Goal: Information Seeking & Learning: Learn about a topic

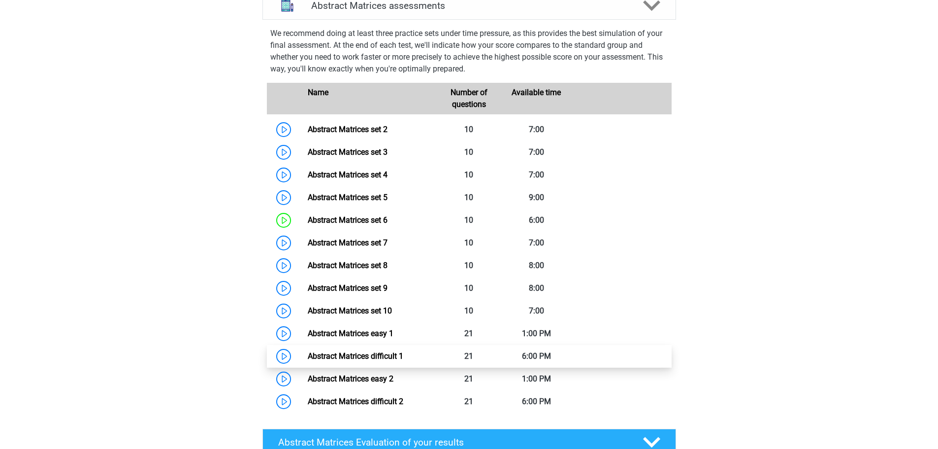
scroll to position [490, 0]
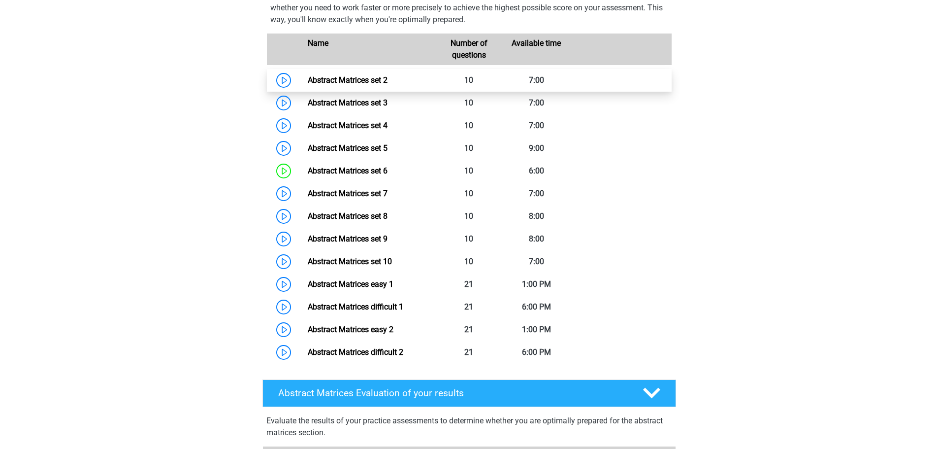
click at [354, 85] on link "Abstract Matrices set 2" at bounding box center [348, 79] width 80 height 9
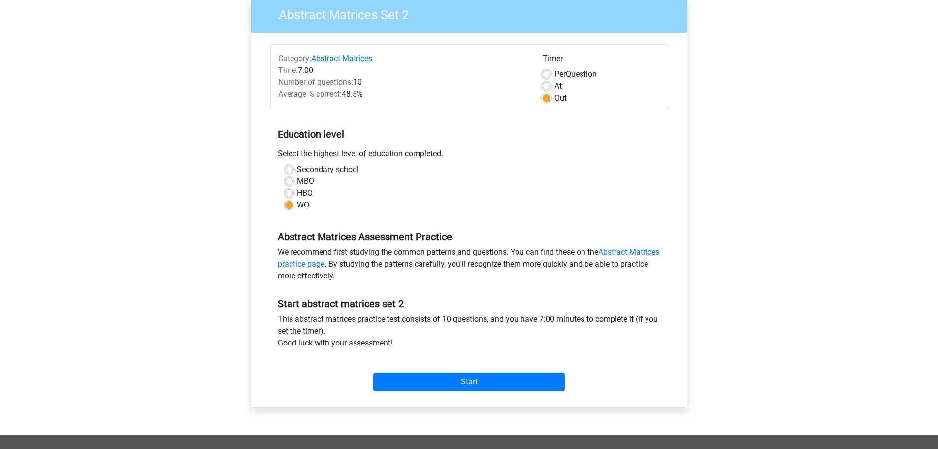
scroll to position [99, 0]
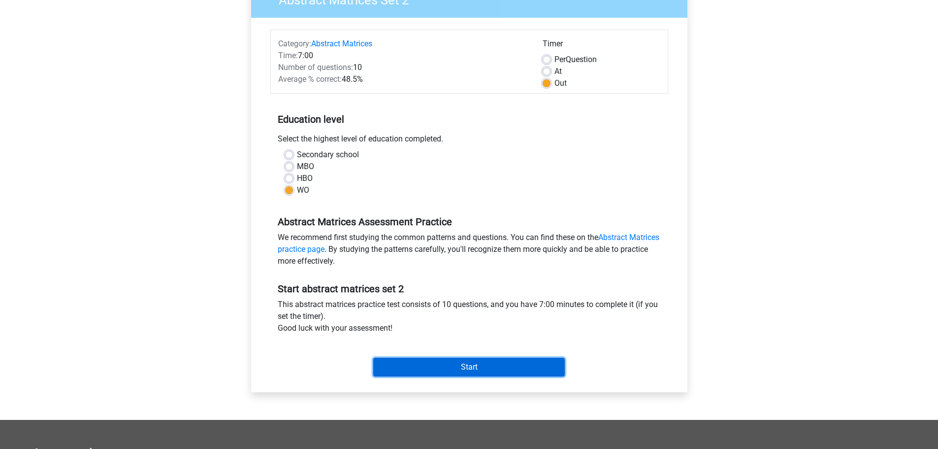
click at [463, 366] on input "Start" at bounding box center [469, 367] width 192 height 19
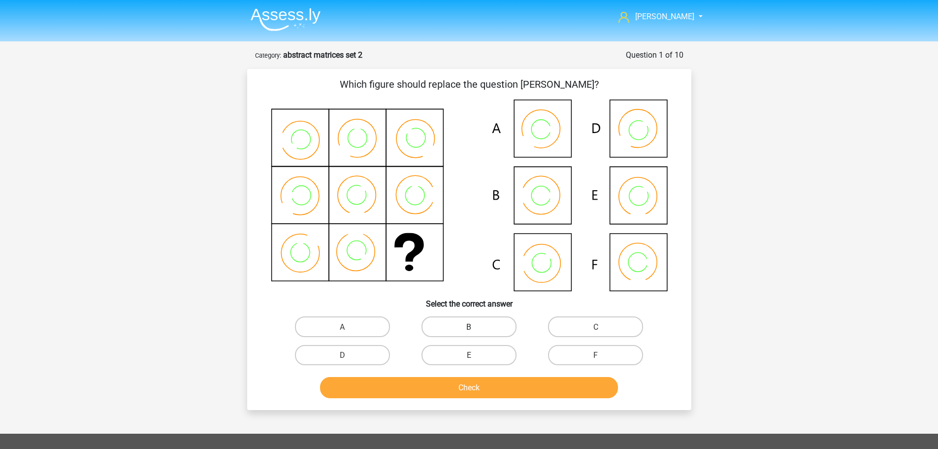
click at [483, 330] on label "B" at bounding box center [469, 326] width 95 height 20
click at [475, 330] on input "B" at bounding box center [472, 329] width 6 height 6
radio input "true"
click at [501, 393] on button "Check" at bounding box center [469, 387] width 298 height 21
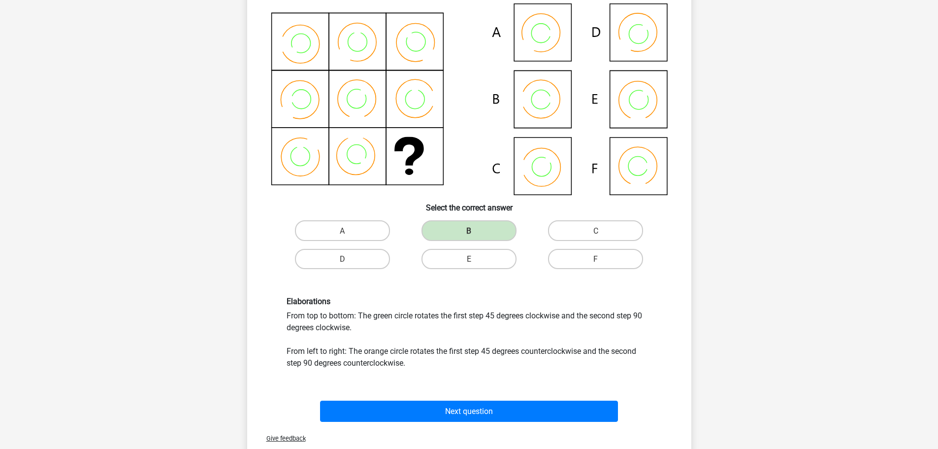
scroll to position [296, 0]
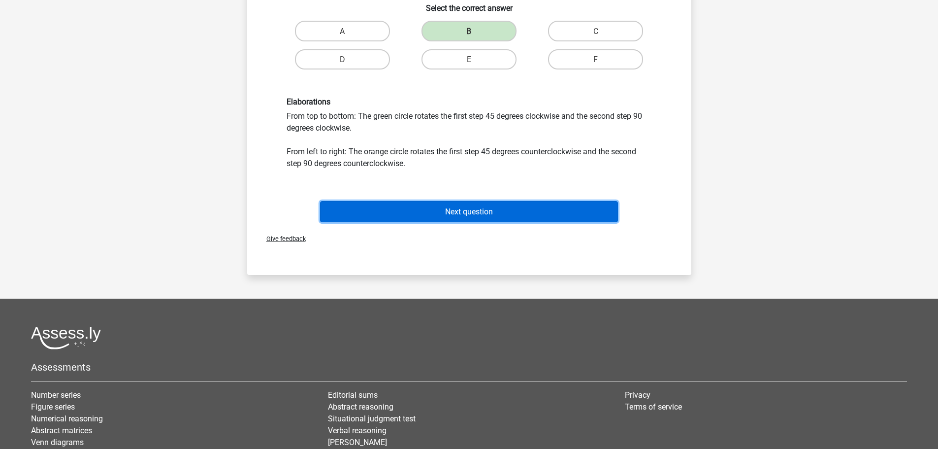
click at [488, 211] on font "Next question" at bounding box center [469, 211] width 48 height 9
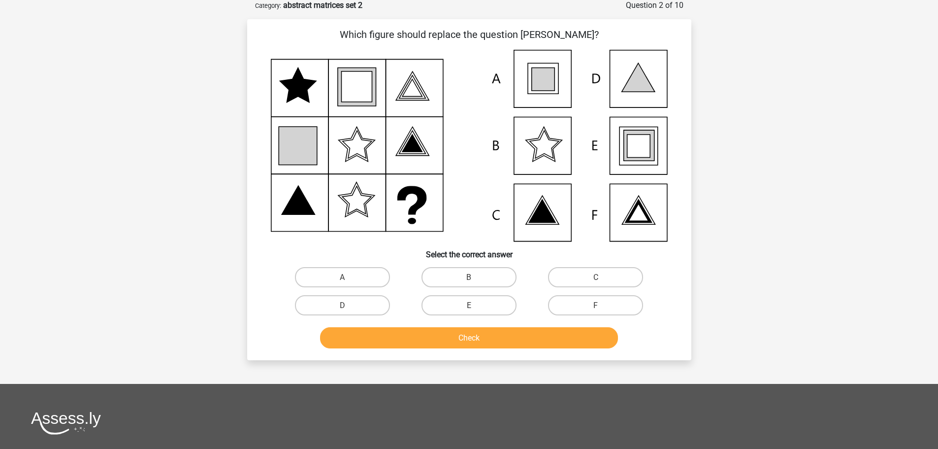
scroll to position [49, 0]
click at [472, 313] on label "E" at bounding box center [469, 306] width 95 height 20
click at [472, 312] on input "E" at bounding box center [472, 308] width 6 height 6
radio input "true"
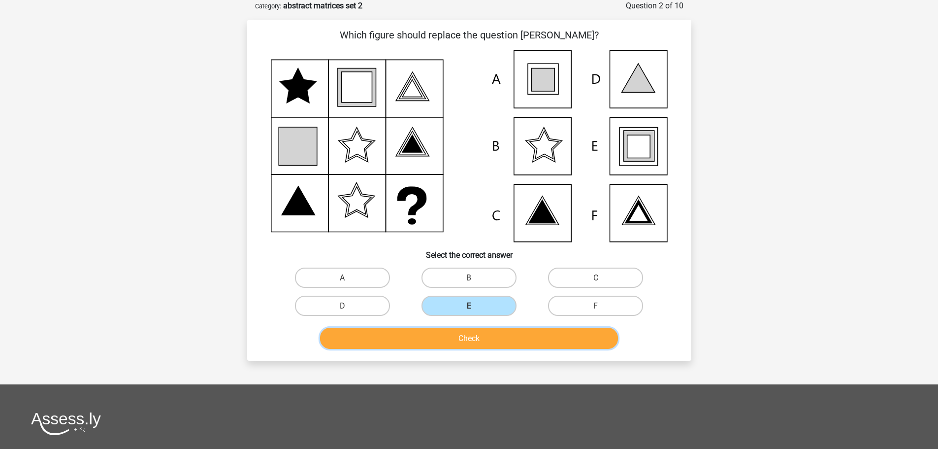
click at [478, 334] on font "Check" at bounding box center [469, 337] width 21 height 9
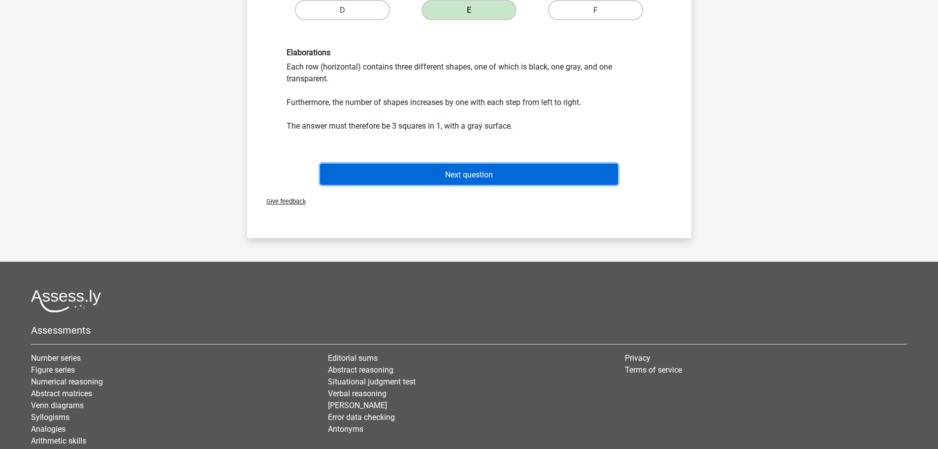
click at [476, 180] on button "Next question" at bounding box center [469, 174] width 298 height 21
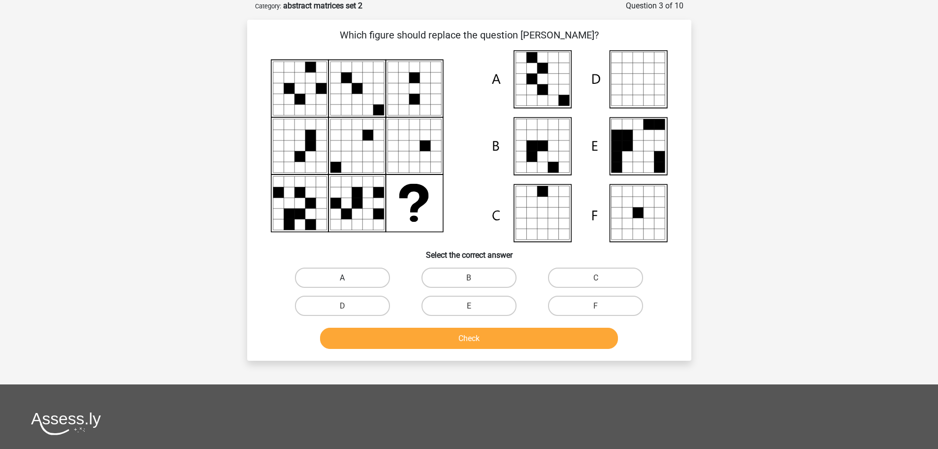
drag, startPoint x: 368, startPoint y: 269, endPoint x: 377, endPoint y: 274, distance: 10.1
click at [369, 270] on label "A" at bounding box center [342, 277] width 95 height 20
click at [349, 277] on input "A" at bounding box center [345, 280] width 6 height 6
radio input "true"
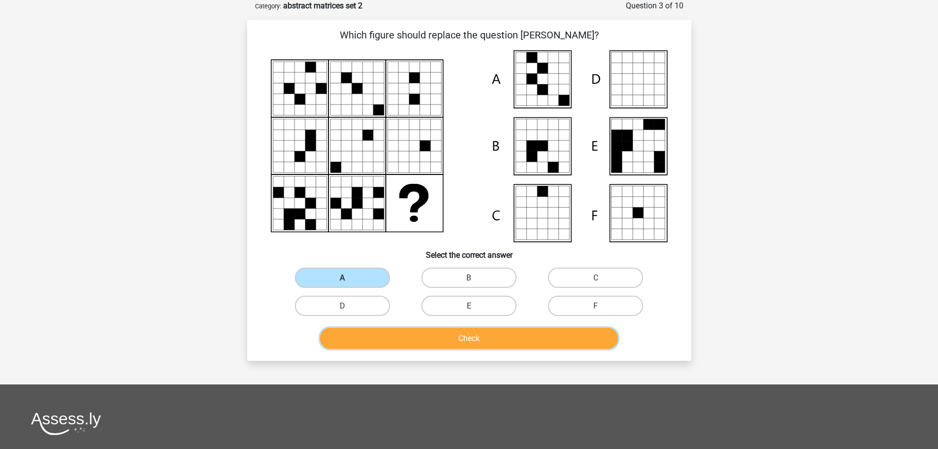
click at [470, 333] on font "Check" at bounding box center [469, 337] width 21 height 9
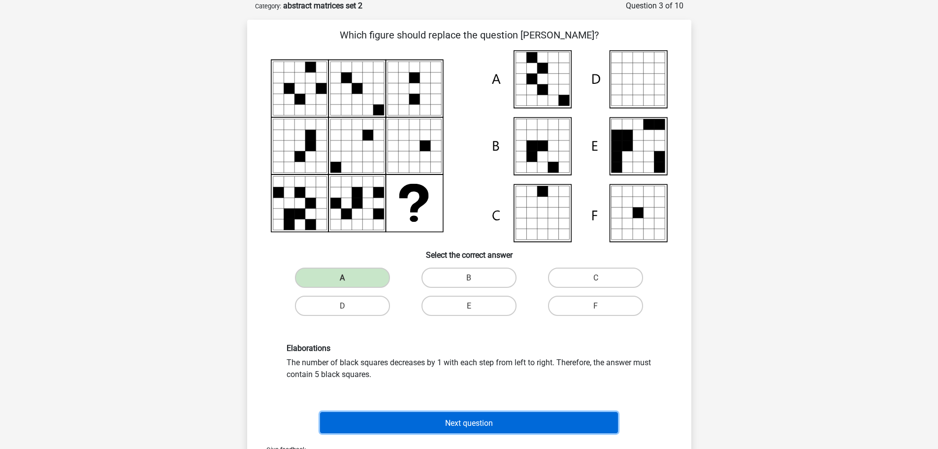
click at [453, 419] on font "Next question" at bounding box center [469, 422] width 48 height 9
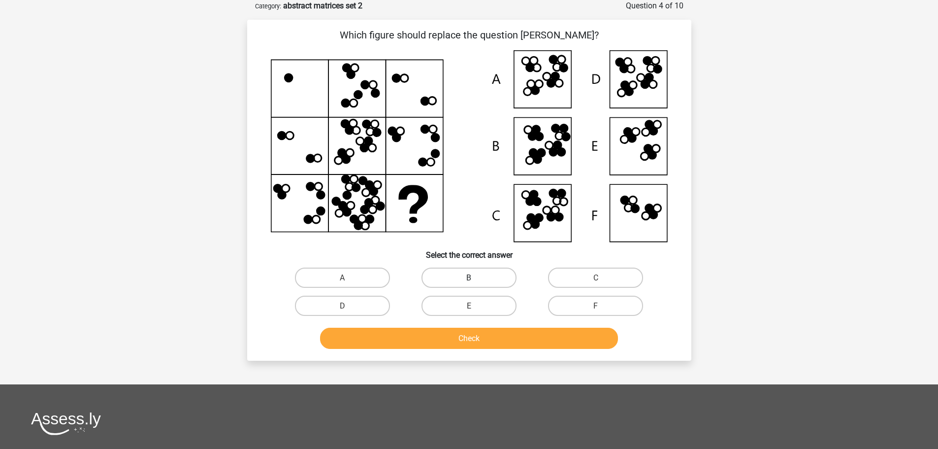
click at [467, 277] on label "B" at bounding box center [469, 277] width 95 height 20
click at [469, 277] on input "B" at bounding box center [472, 280] width 6 height 6
radio input "true"
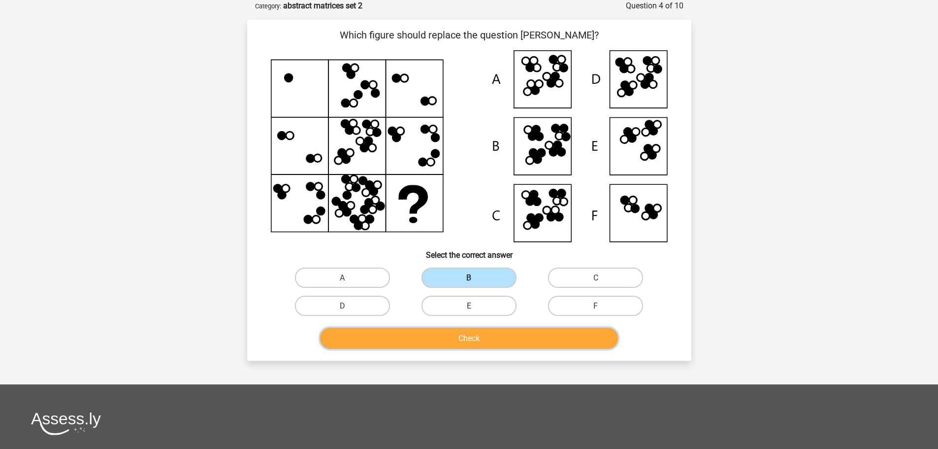
click at [485, 332] on button "Check" at bounding box center [469, 338] width 298 height 21
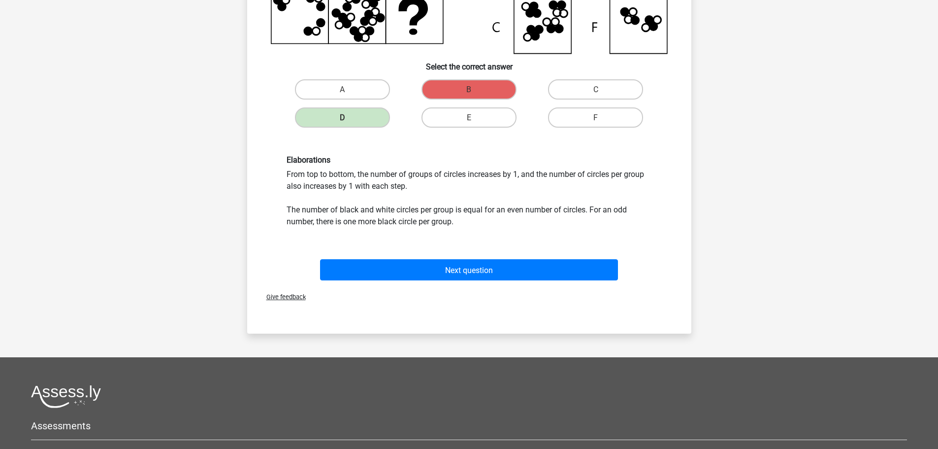
scroll to position [296, 0]
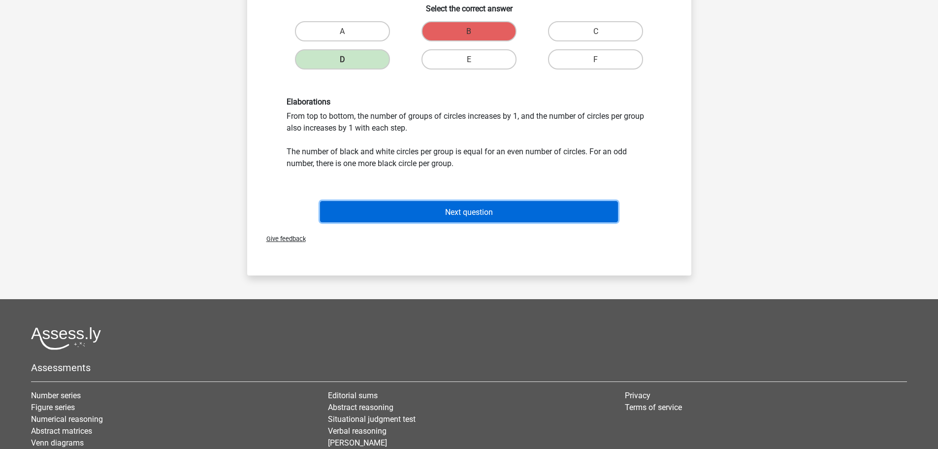
click at [468, 205] on button "Next question" at bounding box center [469, 211] width 298 height 21
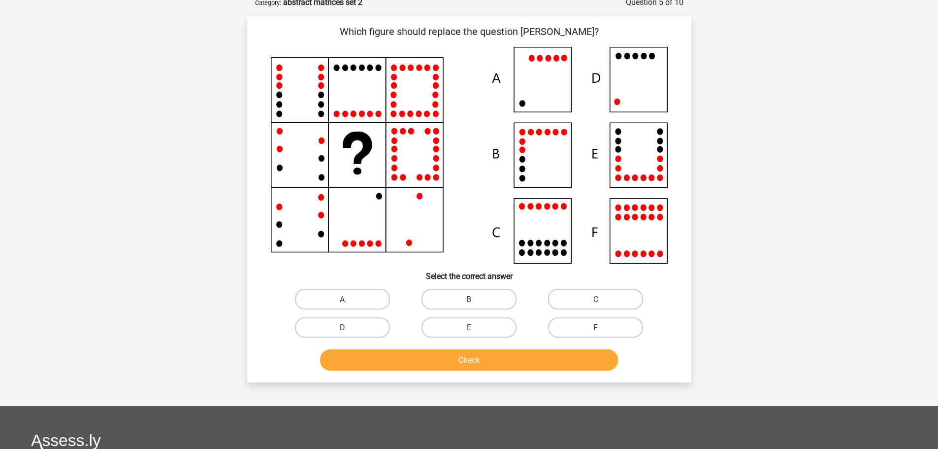
scroll to position [49, 0]
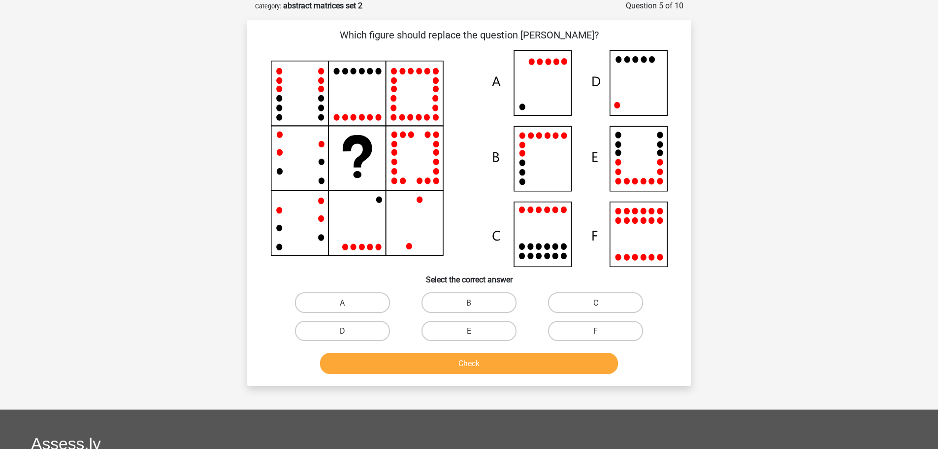
click at [349, 321] on label "D" at bounding box center [342, 331] width 95 height 20
click at [349, 330] on input "D" at bounding box center [345, 333] width 6 height 6
radio input "true"
click at [432, 356] on button "Check" at bounding box center [469, 363] width 298 height 21
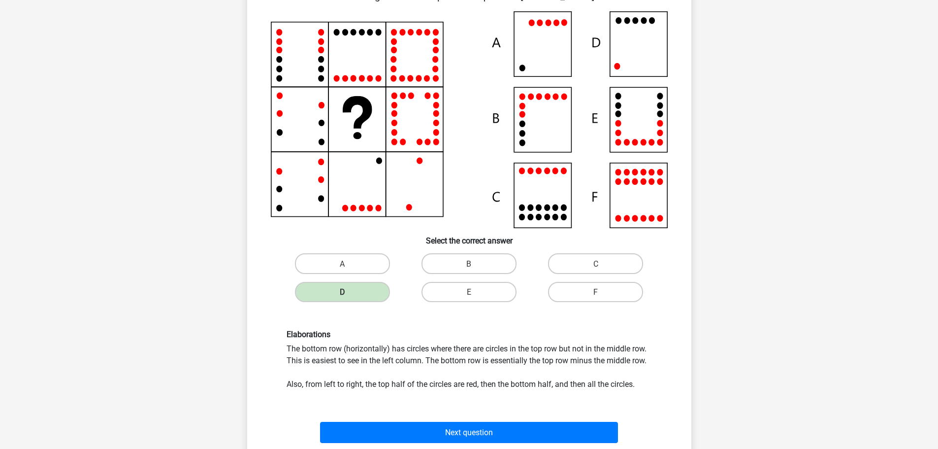
scroll to position [148, 0]
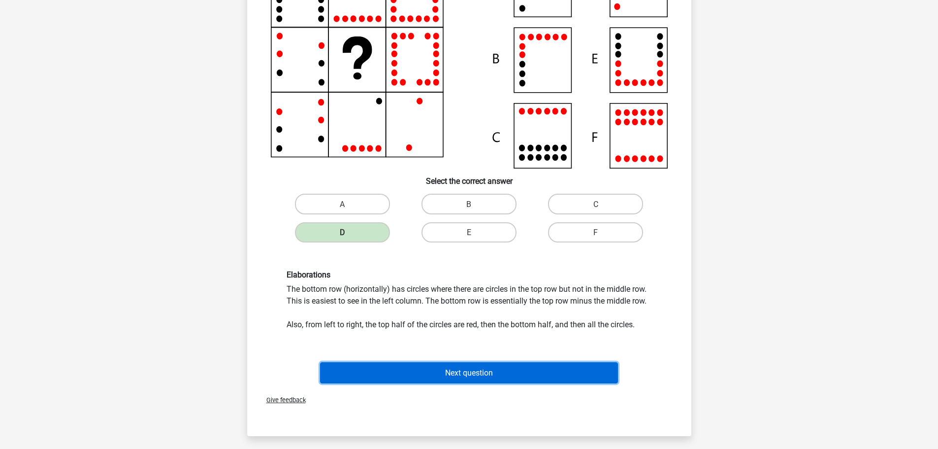
click at [471, 365] on button "Next question" at bounding box center [469, 372] width 298 height 21
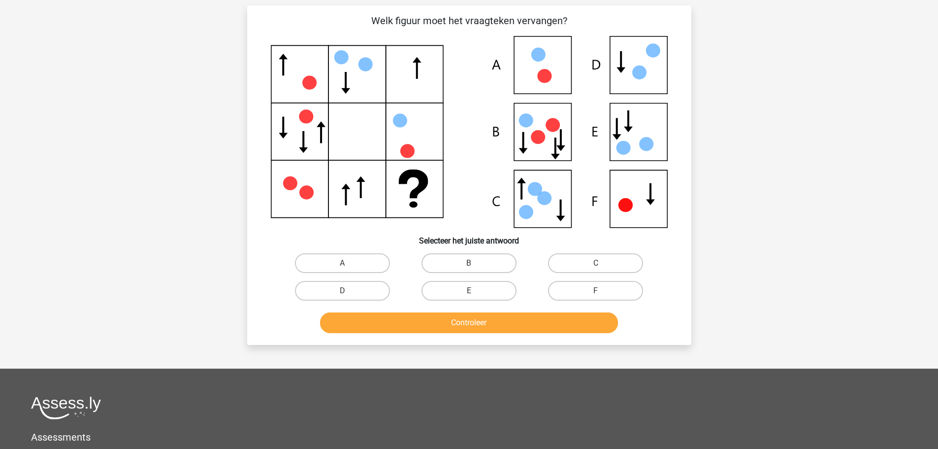
scroll to position [49, 0]
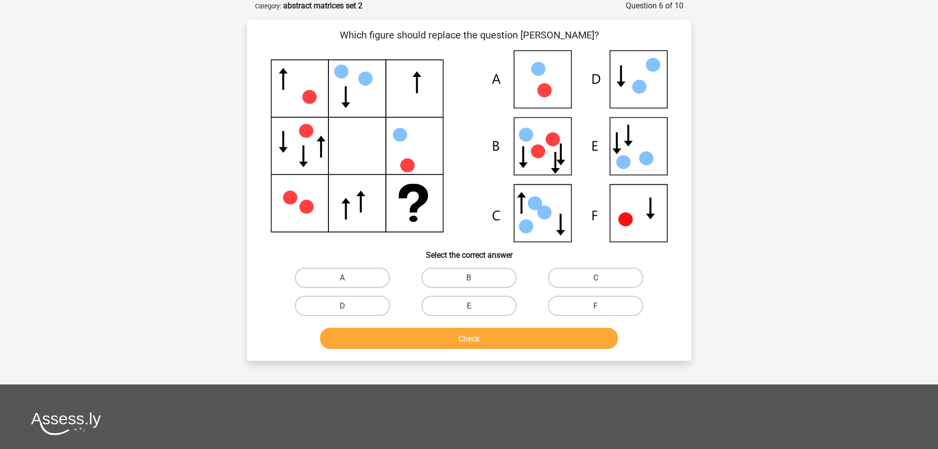
click at [470, 310] on input "E" at bounding box center [472, 308] width 6 height 6
radio input "true"
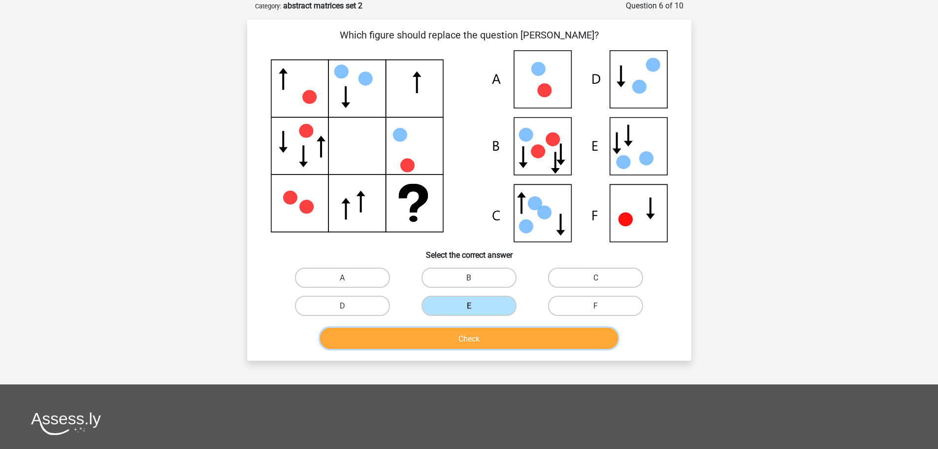
click at [460, 333] on button "Check" at bounding box center [469, 338] width 298 height 21
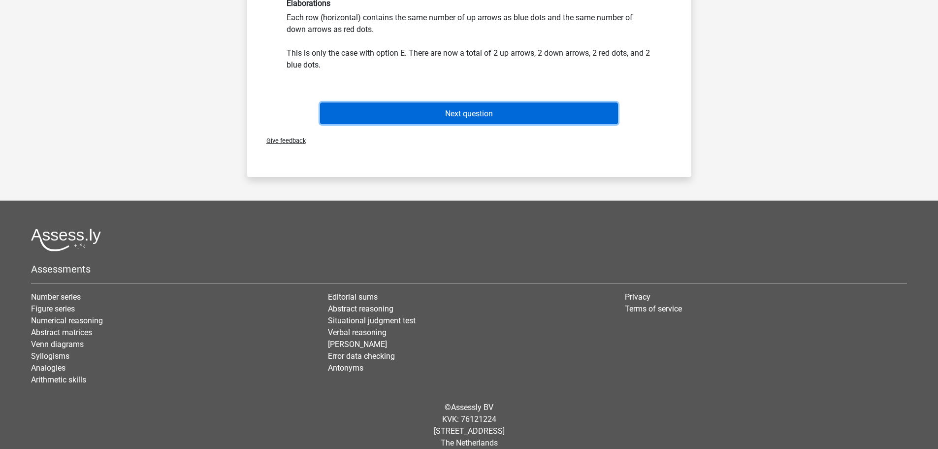
click at [473, 106] on button "Next question" at bounding box center [469, 112] width 298 height 21
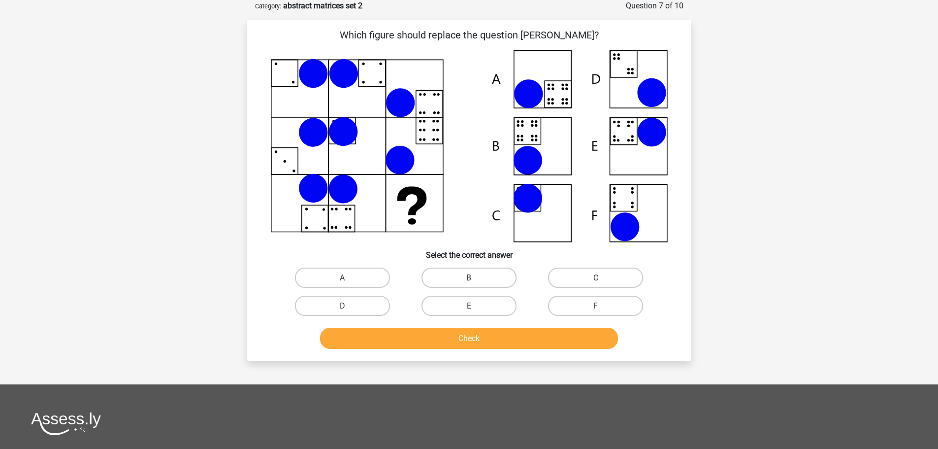
click at [460, 278] on label "B" at bounding box center [469, 277] width 95 height 20
click at [469, 278] on input "B" at bounding box center [472, 280] width 6 height 6
radio input "true"
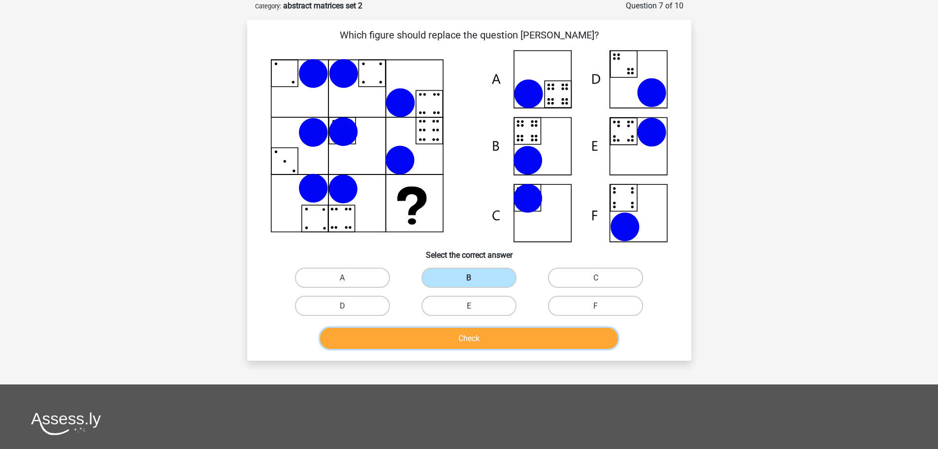
click at [452, 340] on button "Check" at bounding box center [469, 338] width 298 height 21
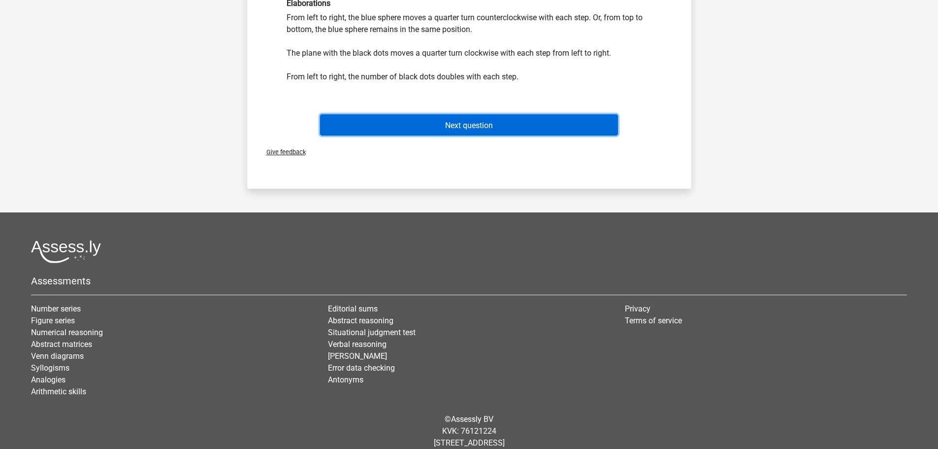
click at [471, 126] on font "Next question" at bounding box center [469, 124] width 48 height 9
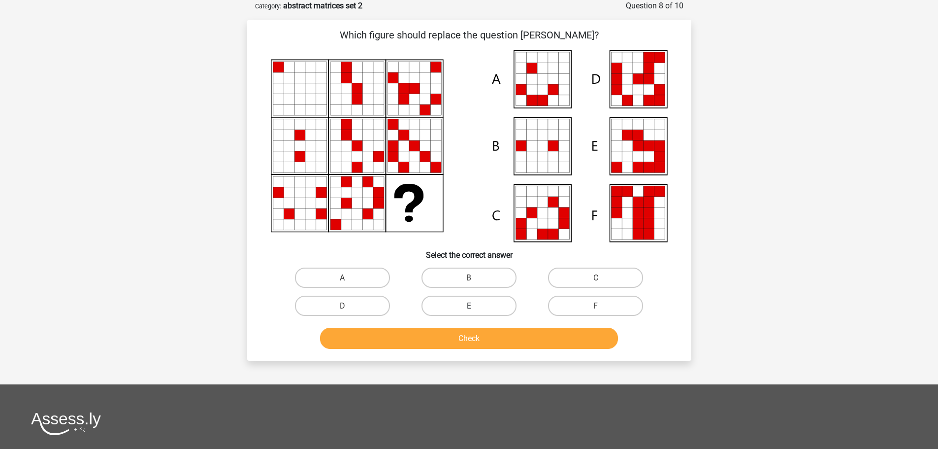
click at [499, 298] on label "E" at bounding box center [469, 306] width 95 height 20
click at [475, 305] on input "E" at bounding box center [472, 308] width 6 height 6
radio input "true"
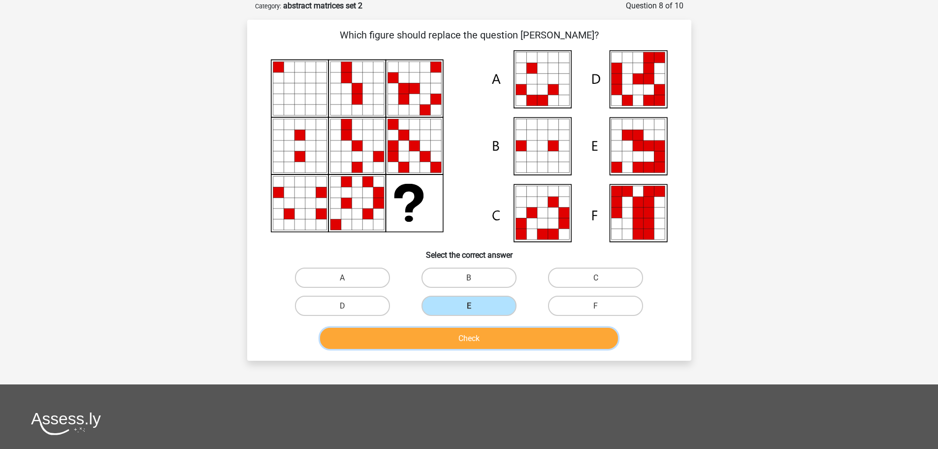
click at [494, 346] on button "Check" at bounding box center [469, 338] width 298 height 21
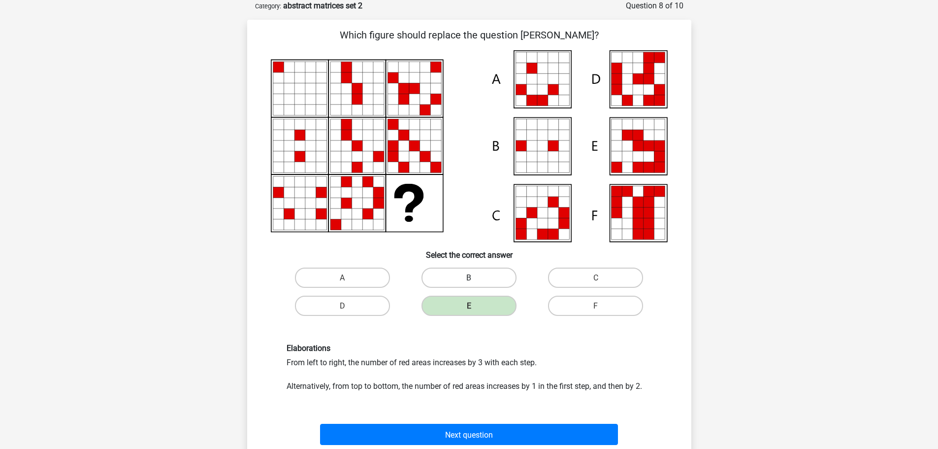
scroll to position [382, 0]
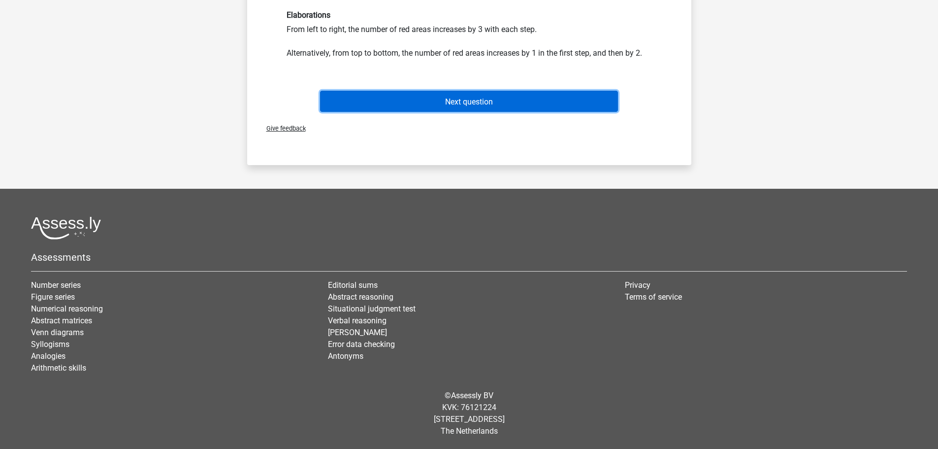
click at [483, 101] on font "Next question" at bounding box center [469, 101] width 48 height 9
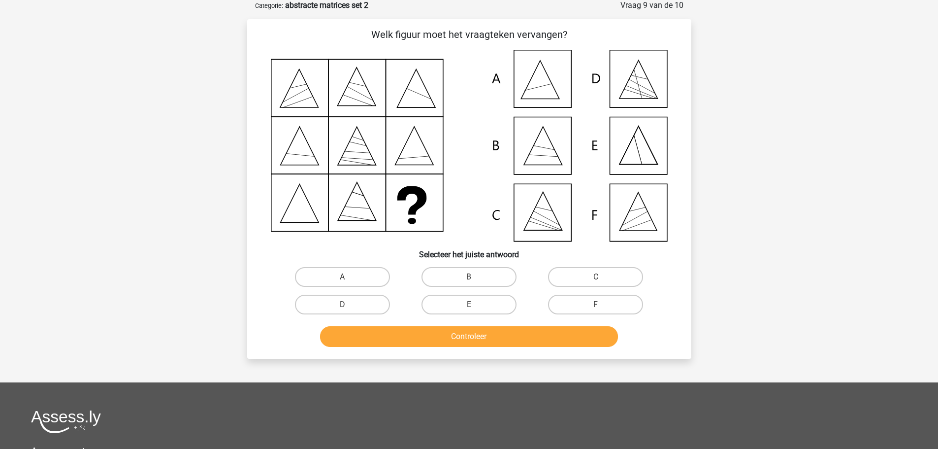
scroll to position [49, 0]
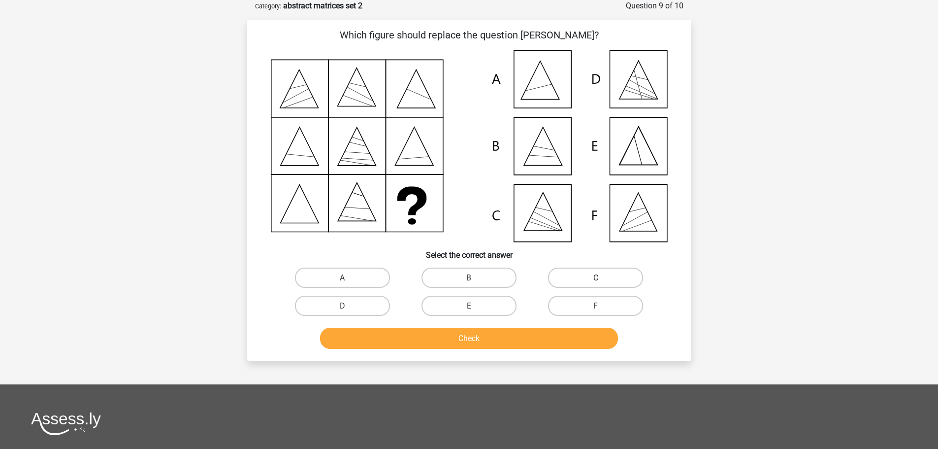
click at [558, 278] on label "C" at bounding box center [595, 277] width 95 height 20
click at [596, 278] on input "C" at bounding box center [599, 280] width 6 height 6
radio input "true"
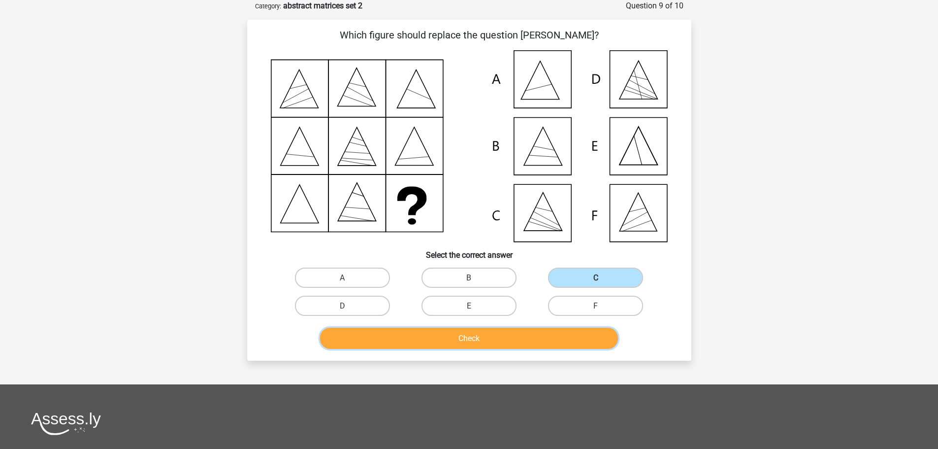
click at [538, 342] on button "Check" at bounding box center [469, 338] width 298 height 21
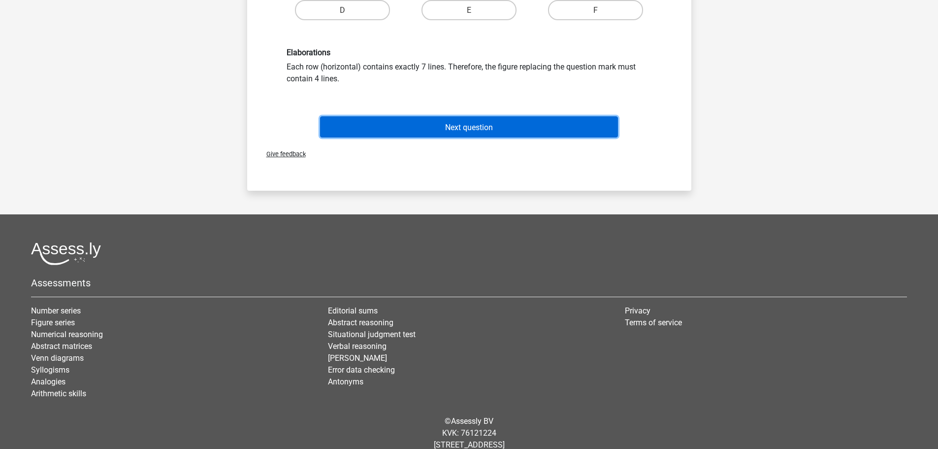
drag, startPoint x: 459, startPoint y: 136, endPoint x: 463, endPoint y: 133, distance: 5.3
click at [459, 136] on button "Next question" at bounding box center [469, 126] width 298 height 21
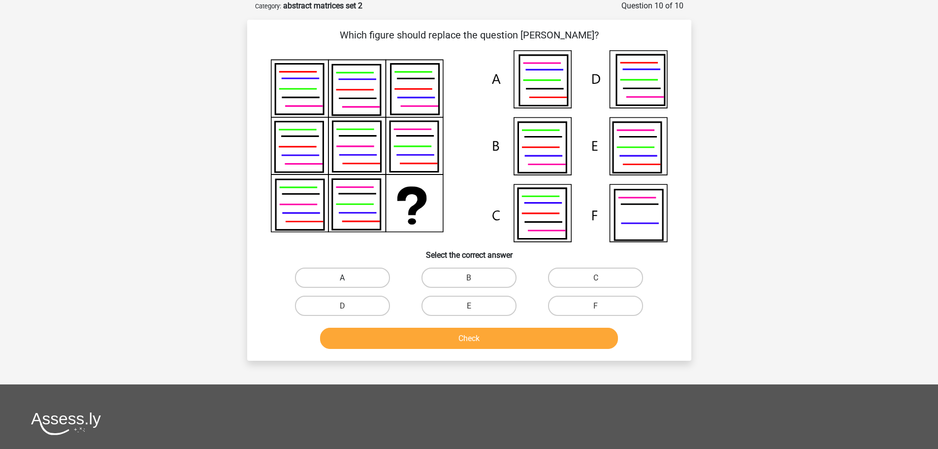
click at [366, 280] on label "A" at bounding box center [342, 277] width 95 height 20
click at [349, 280] on input "A" at bounding box center [345, 280] width 6 height 6
radio input "true"
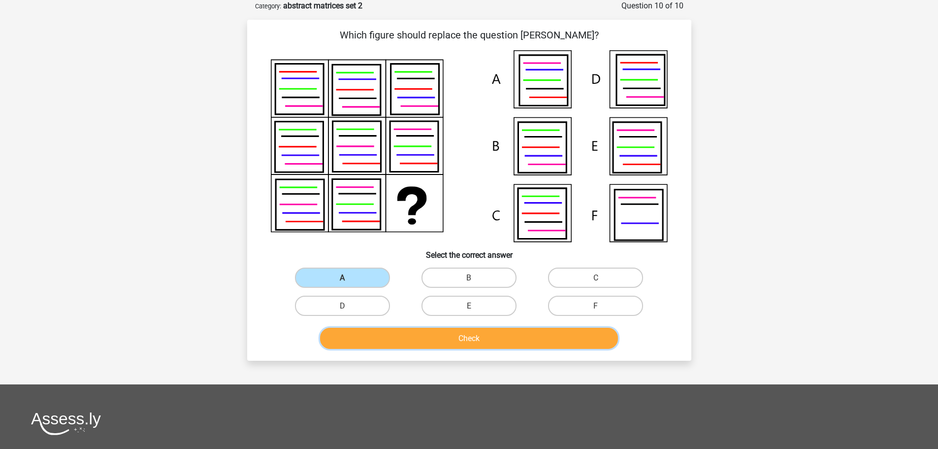
click at [426, 340] on button "Check" at bounding box center [469, 338] width 298 height 21
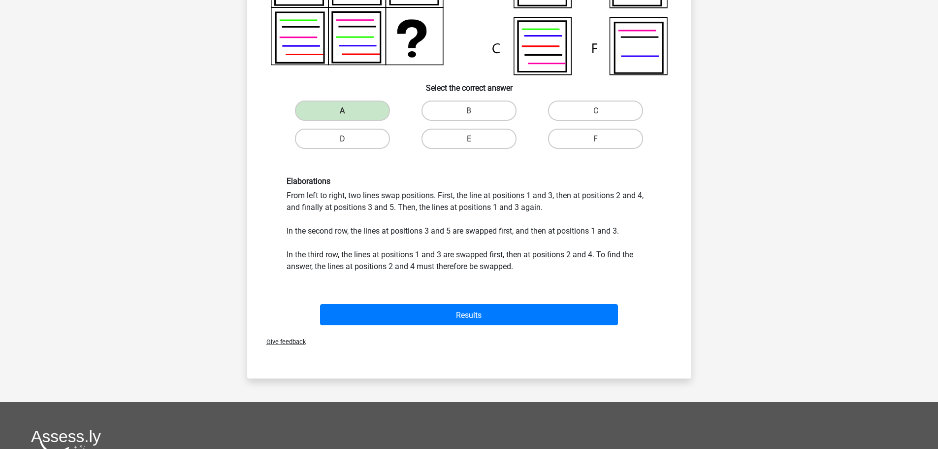
scroll to position [429, 0]
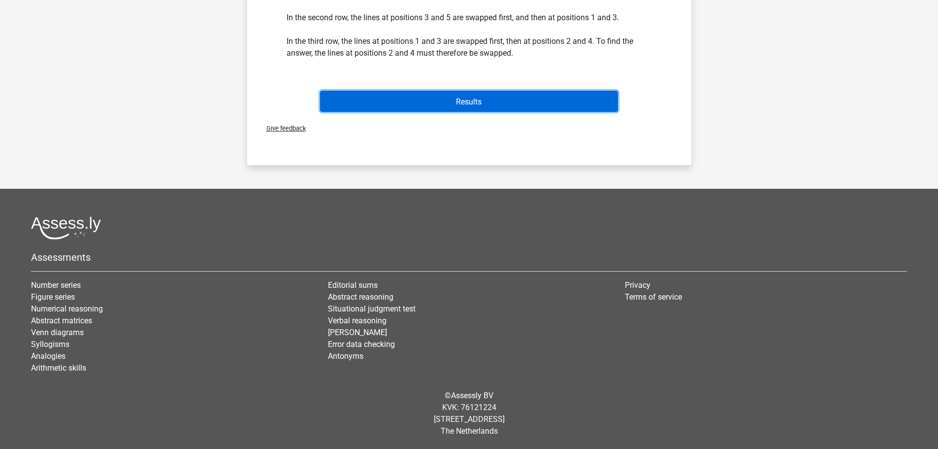
click at [476, 107] on button "Results" at bounding box center [469, 101] width 298 height 21
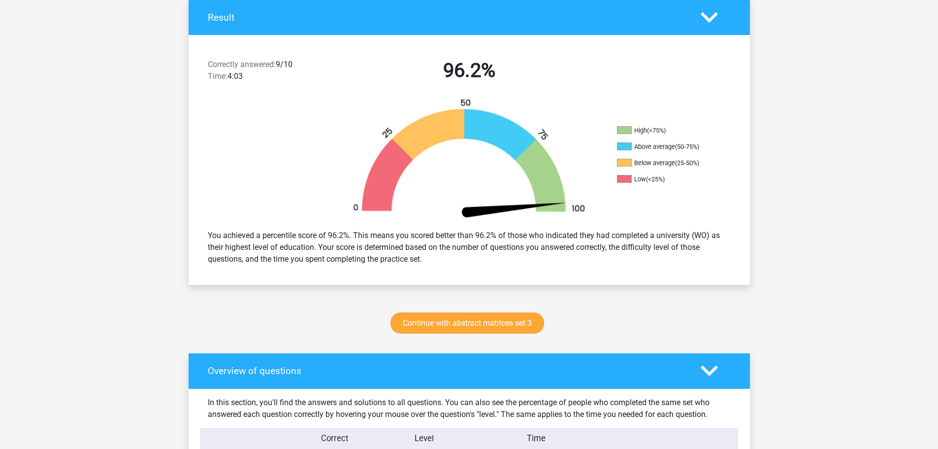
scroll to position [296, 0]
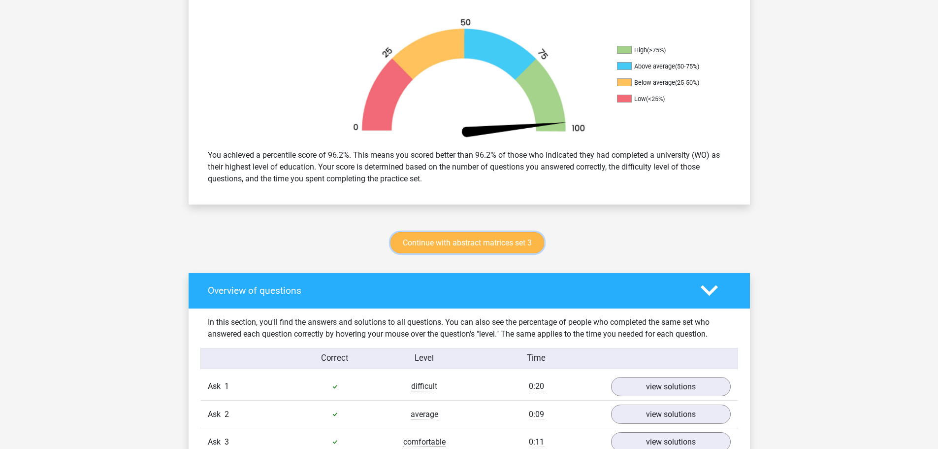
click at [454, 241] on font "Continue with abstract matrices set 3" at bounding box center [467, 242] width 129 height 9
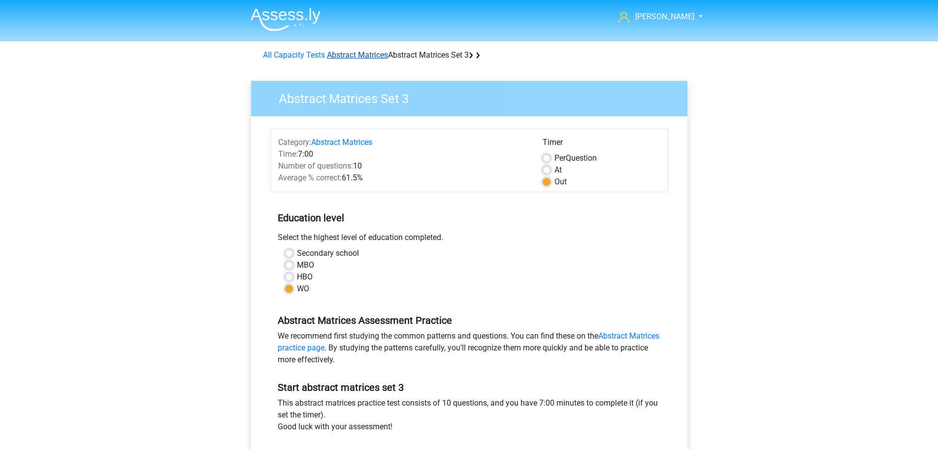
click at [371, 57] on font "Abstract Matrices" at bounding box center [357, 54] width 61 height 9
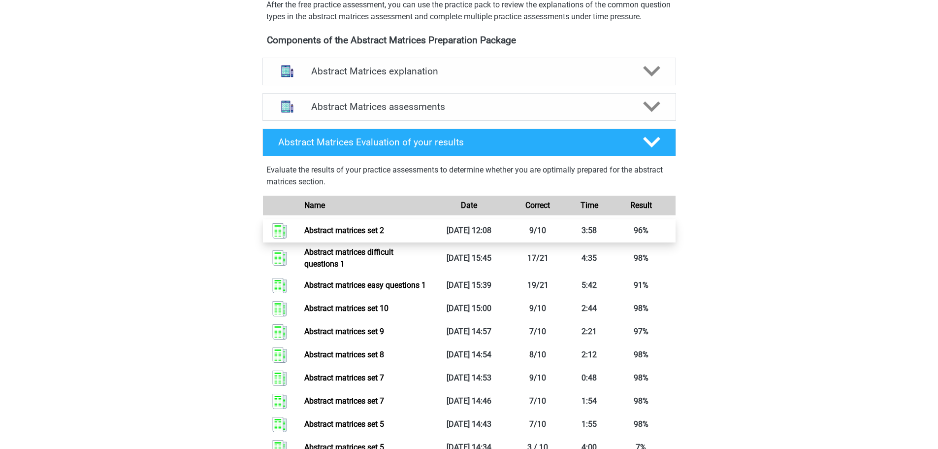
scroll to position [345, 0]
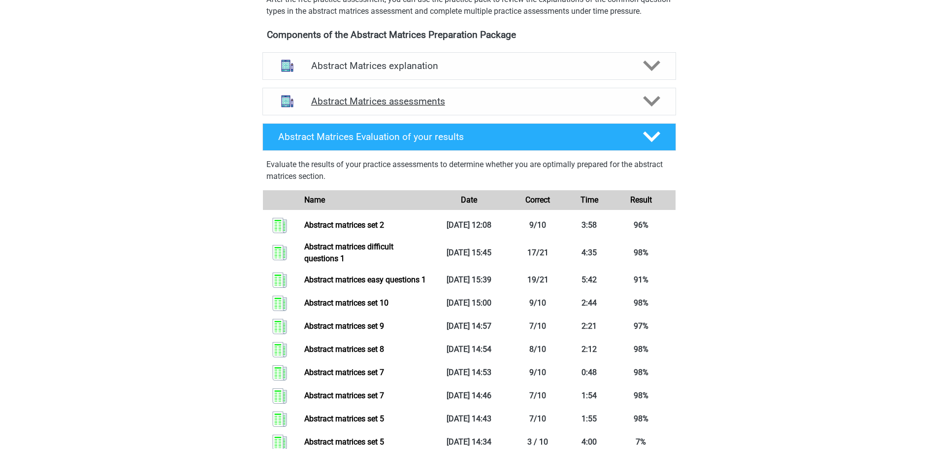
click at [651, 108] on icon at bounding box center [651, 101] width 17 height 17
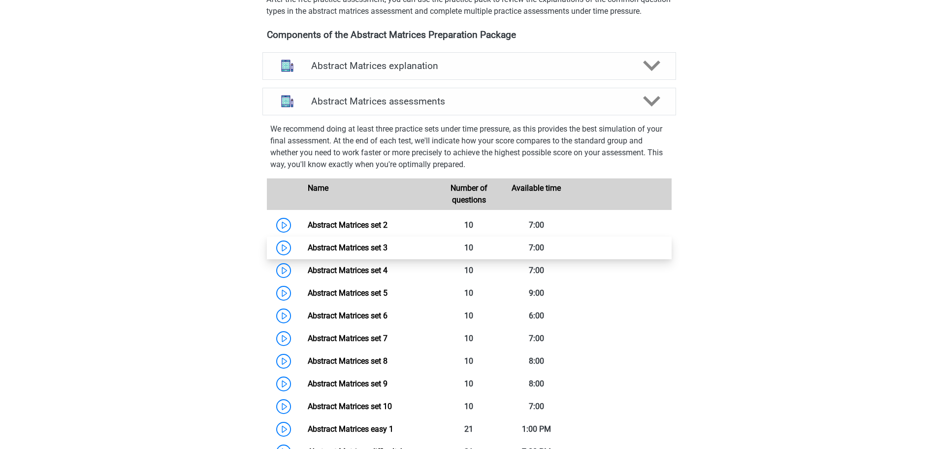
click at [353, 252] on link "Abstract Matrices set 3" at bounding box center [348, 247] width 80 height 9
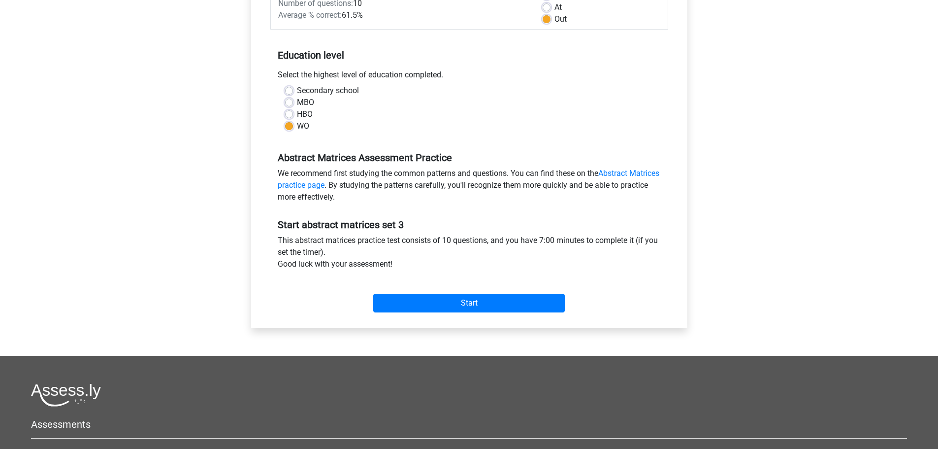
scroll to position [330, 0]
